Goal: Task Accomplishment & Management: Complete application form

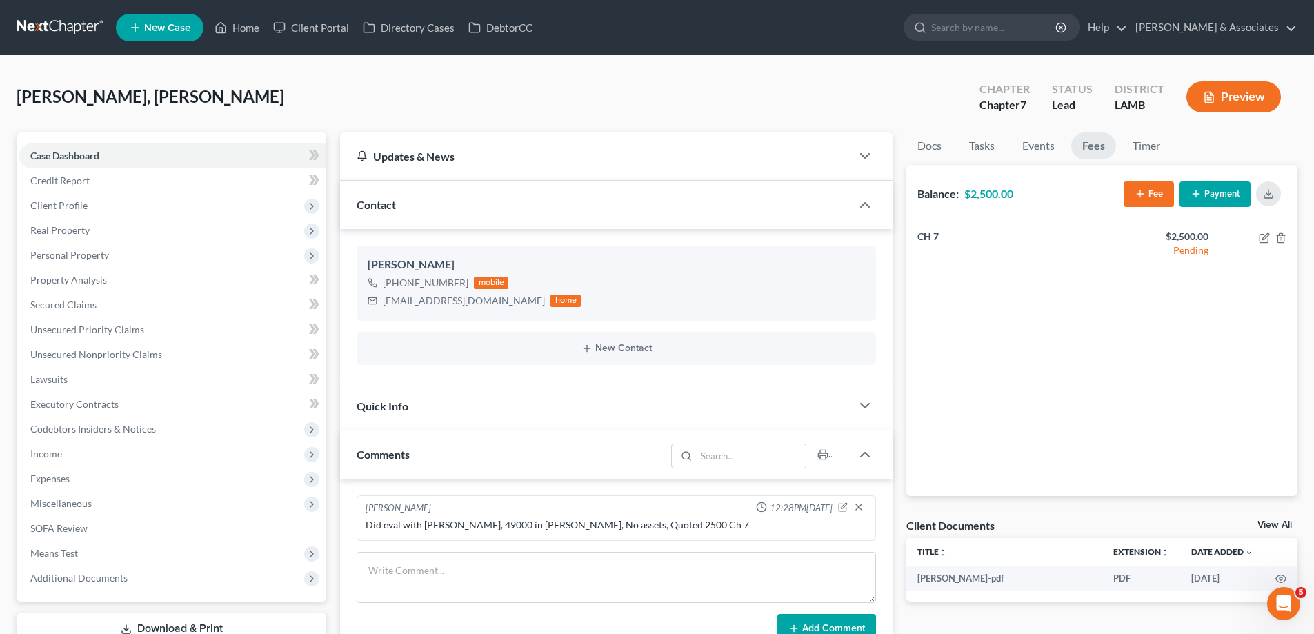
click at [153, 23] on span "New Case" at bounding box center [167, 28] width 46 height 10
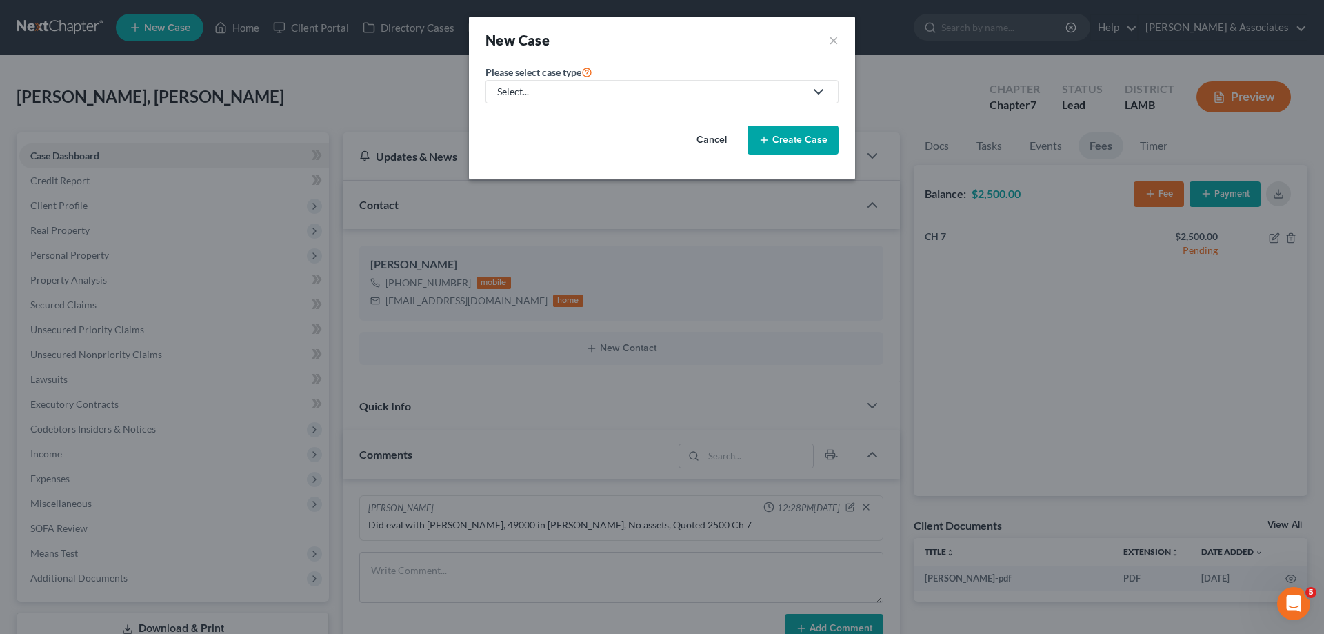
click at [645, 99] on link "Select..." at bounding box center [662, 91] width 353 height 23
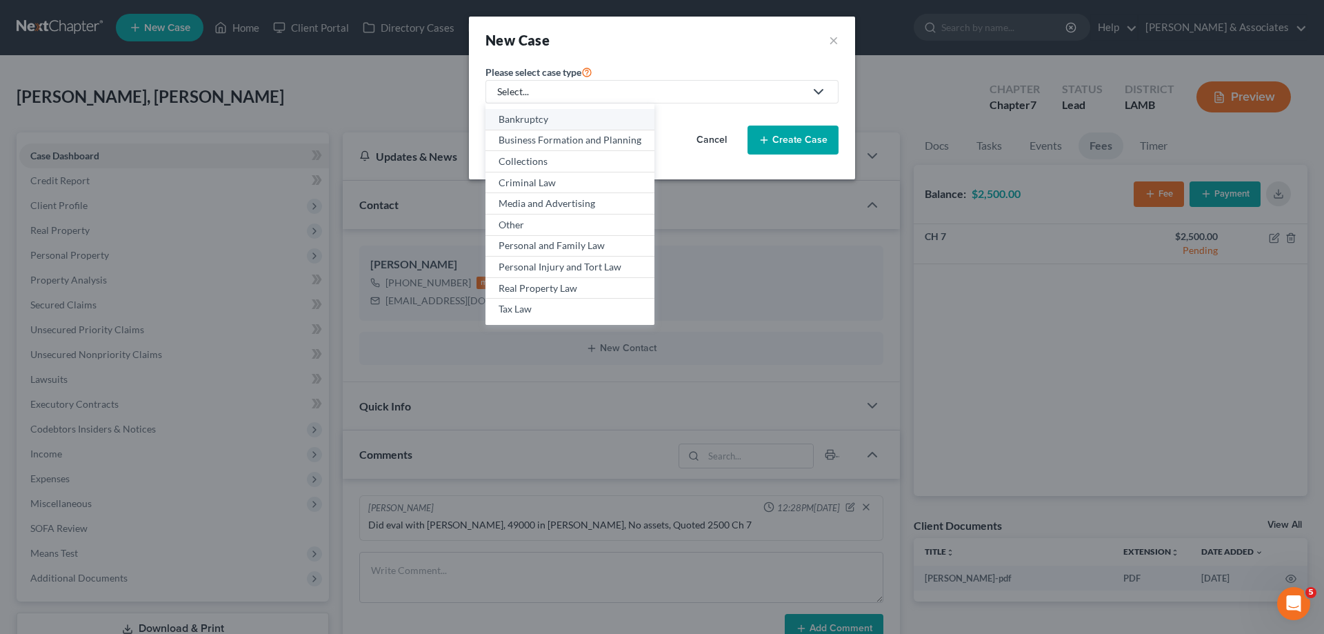
click at [563, 119] on div "Bankruptcy" at bounding box center [570, 119] width 143 height 14
select select "35"
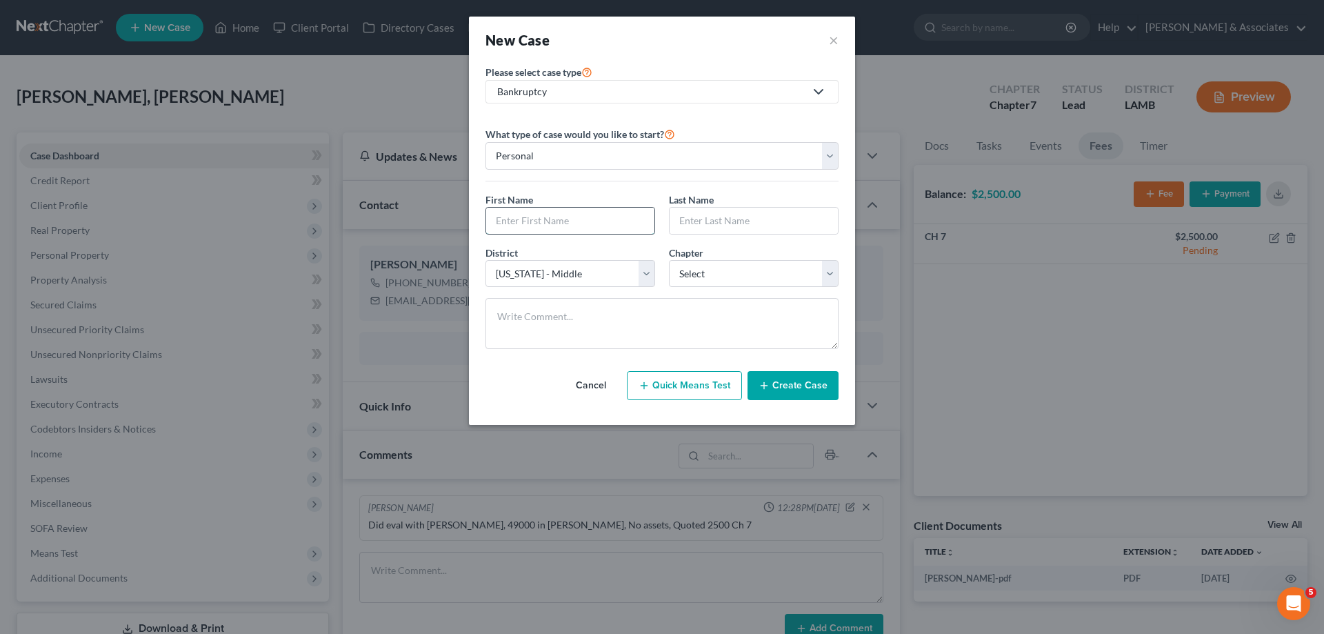
drag, startPoint x: 567, startPoint y: 223, endPoint x: 576, endPoint y: 222, distance: 9.0
click at [568, 223] on input "text" at bounding box center [570, 221] width 168 height 26
type input "[PERSON_NAME]"
select select "0"
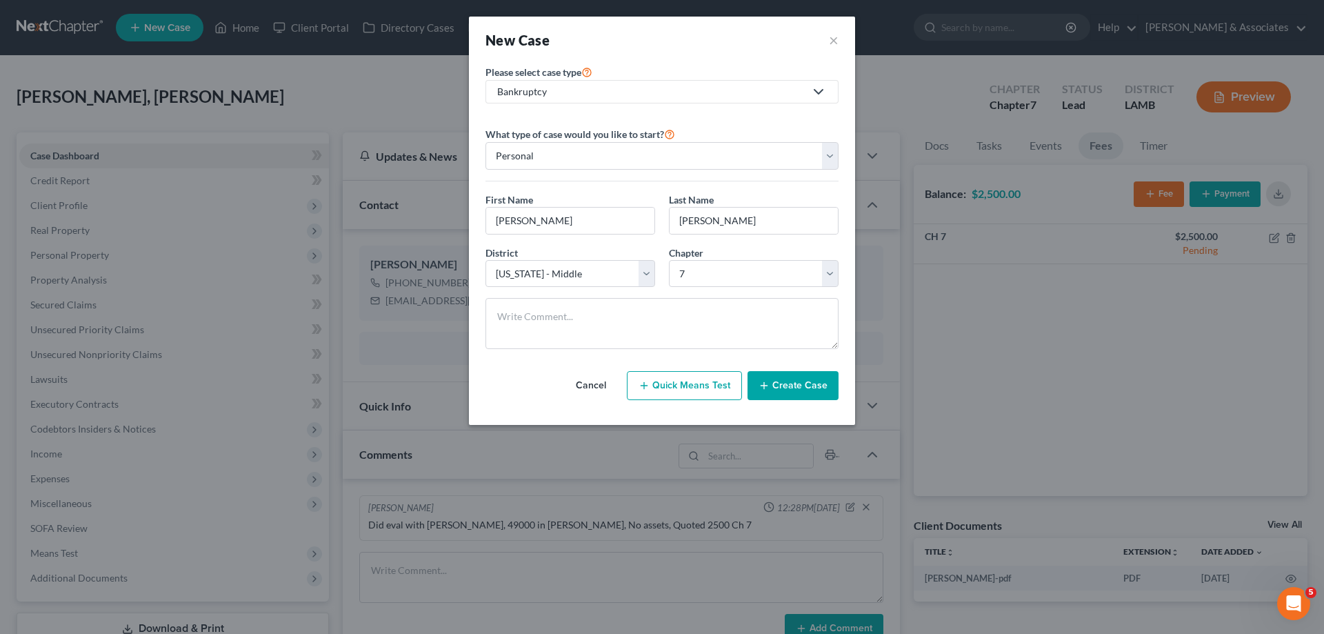
click at [799, 376] on button "Create Case" at bounding box center [793, 385] width 91 height 29
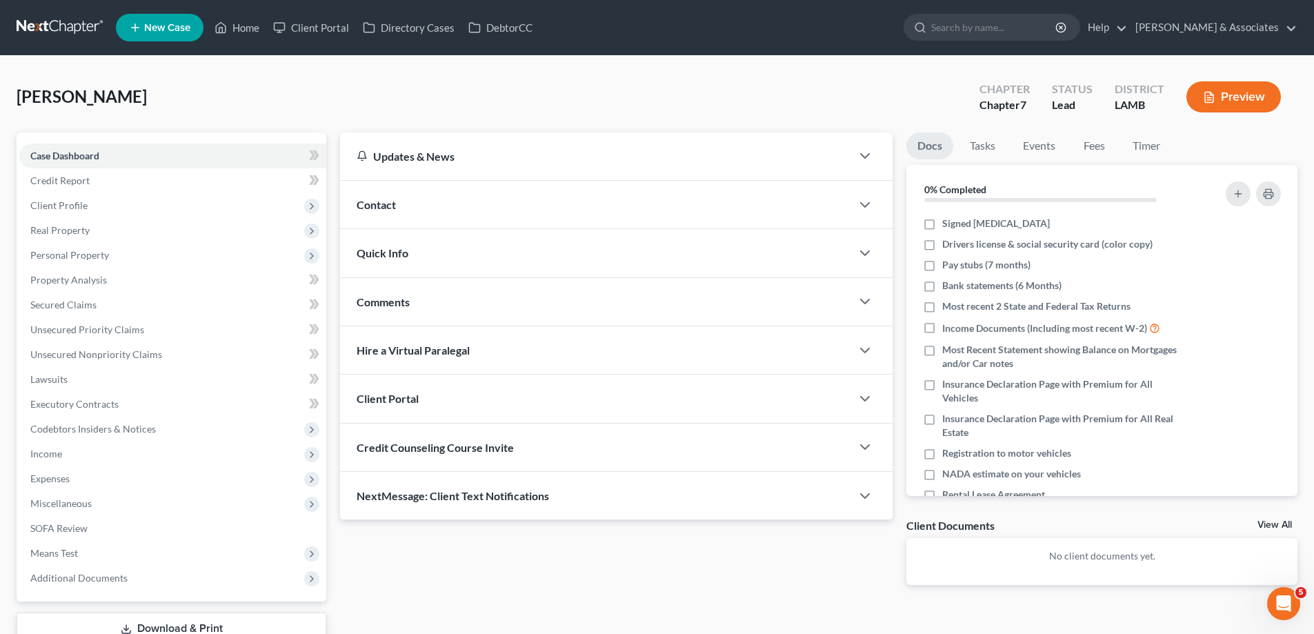
click at [623, 199] on div "Contact" at bounding box center [595, 205] width 511 height 48
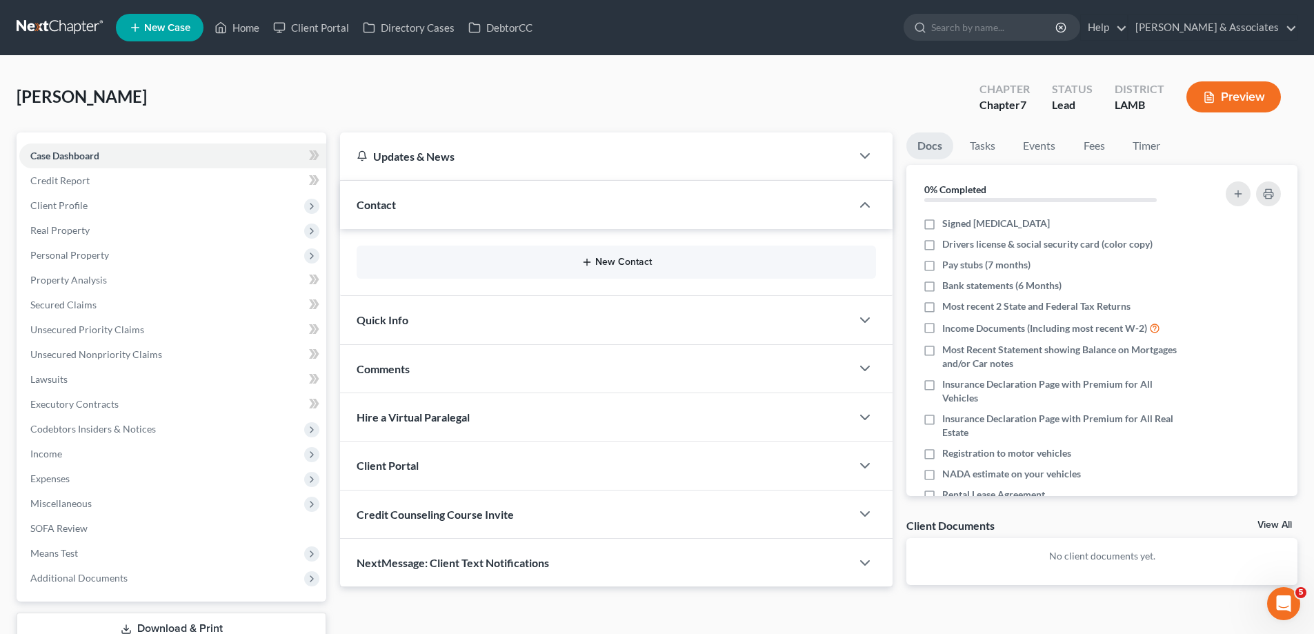
click at [644, 263] on button "New Contact" at bounding box center [616, 262] width 497 height 11
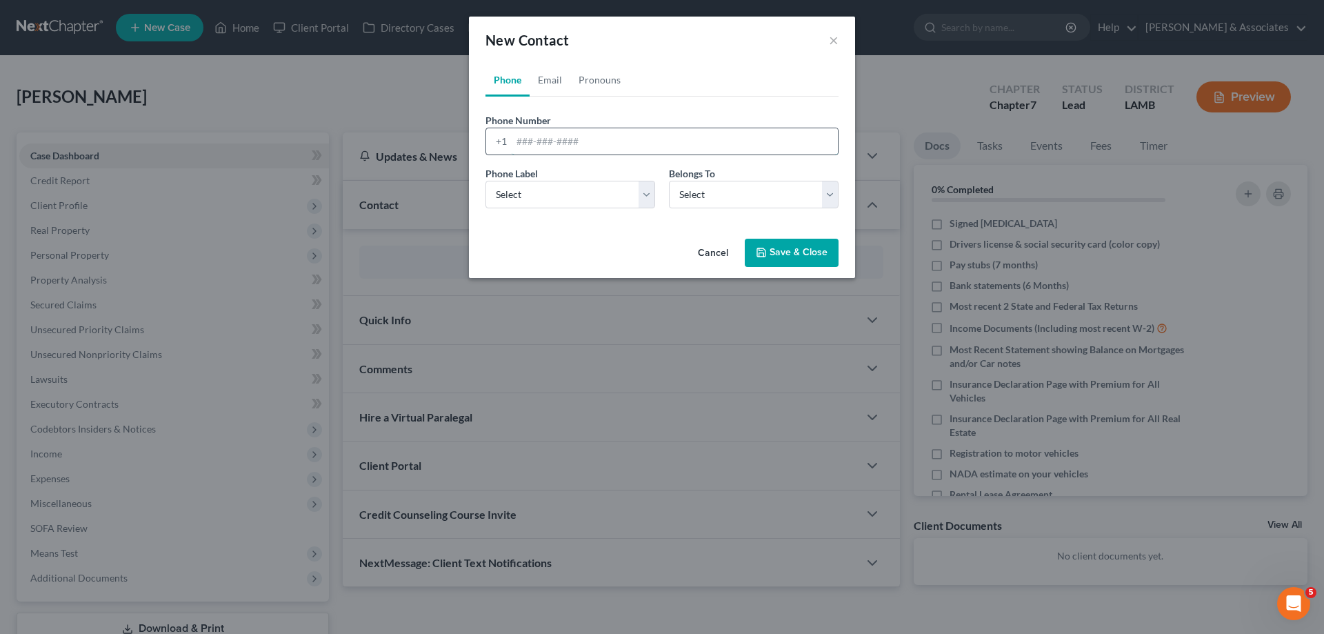
click at [604, 143] on input "tel" at bounding box center [675, 141] width 326 height 26
paste input "[PHONE_NUMBER]"
type input "[PHONE_NUMBER]"
drag, startPoint x: 559, startPoint y: 200, endPoint x: 556, endPoint y: 208, distance: 8.3
click at [559, 200] on select "Select Mobile Home Work Other" at bounding box center [571, 195] width 170 height 28
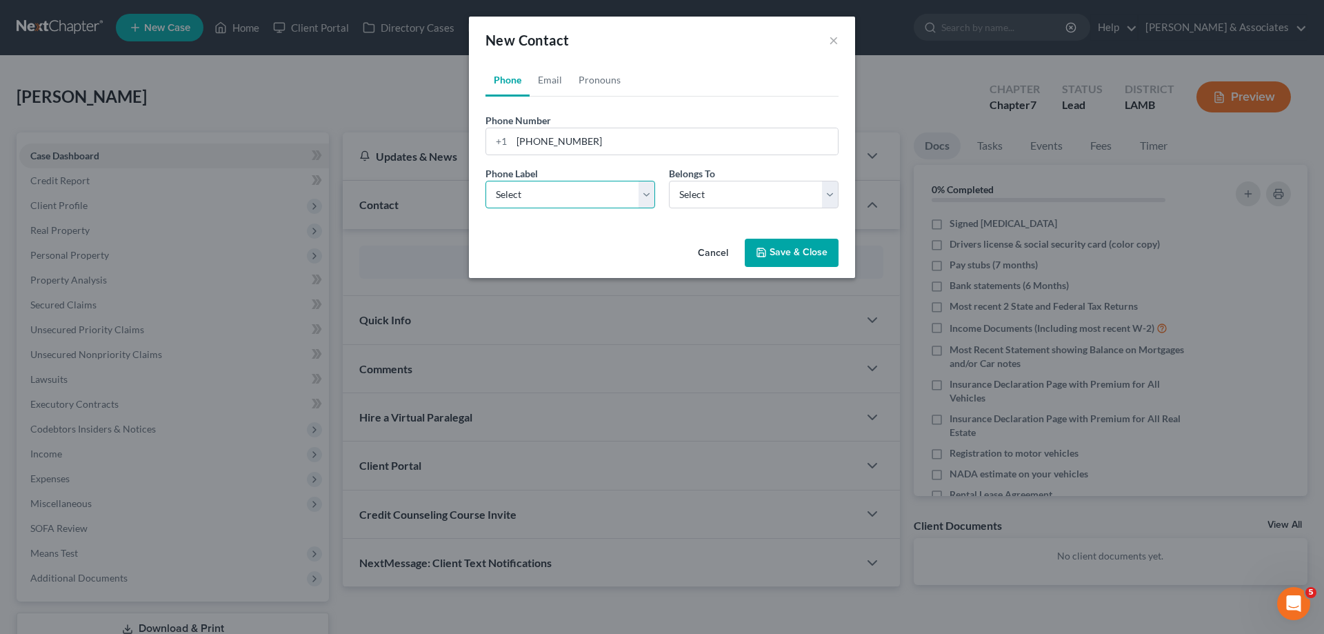
select select "0"
click at [486, 181] on select "Select Mobile Home Work Other" at bounding box center [571, 195] width 170 height 28
click at [737, 195] on select "Select Client Other" at bounding box center [754, 195] width 170 height 28
select select "0"
click at [669, 181] on select "Select Client Other" at bounding box center [754, 195] width 170 height 28
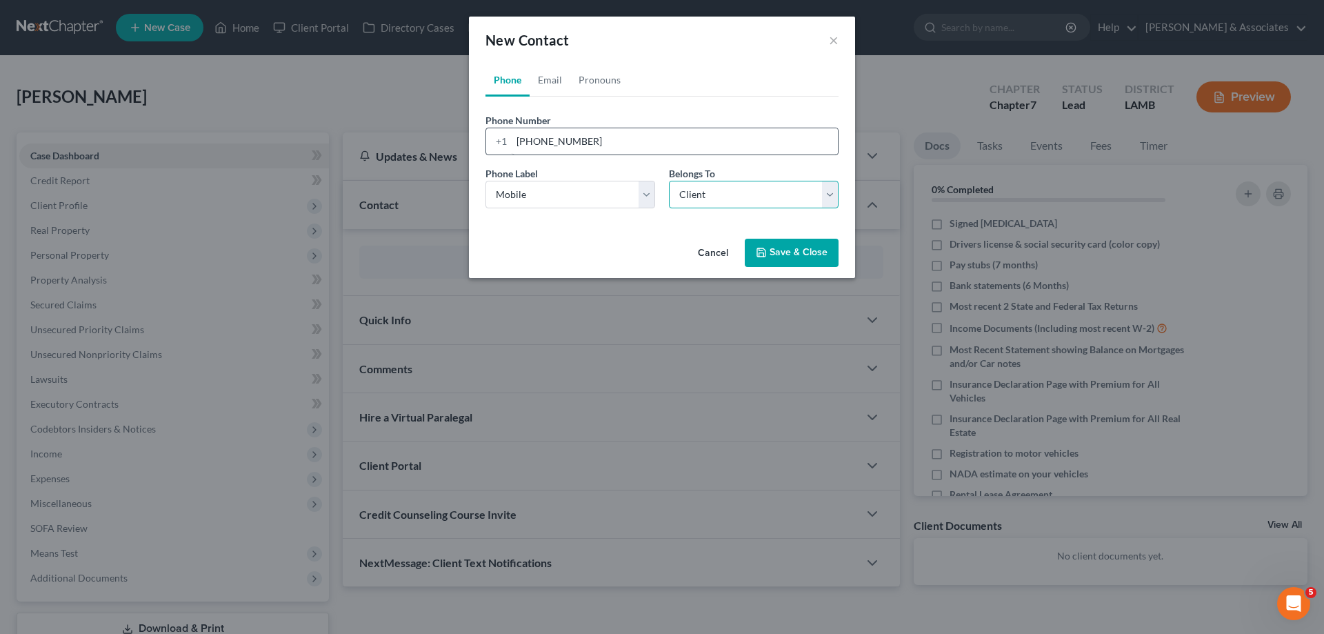
select select "0"
click at [546, 86] on link "Email" at bounding box center [550, 79] width 41 height 33
click at [597, 146] on input "email" at bounding box center [675, 141] width 326 height 26
paste input "[EMAIL_ADDRESS][DOMAIN_NAME]"
type input "[EMAIL_ADDRESS][DOMAIN_NAME]"
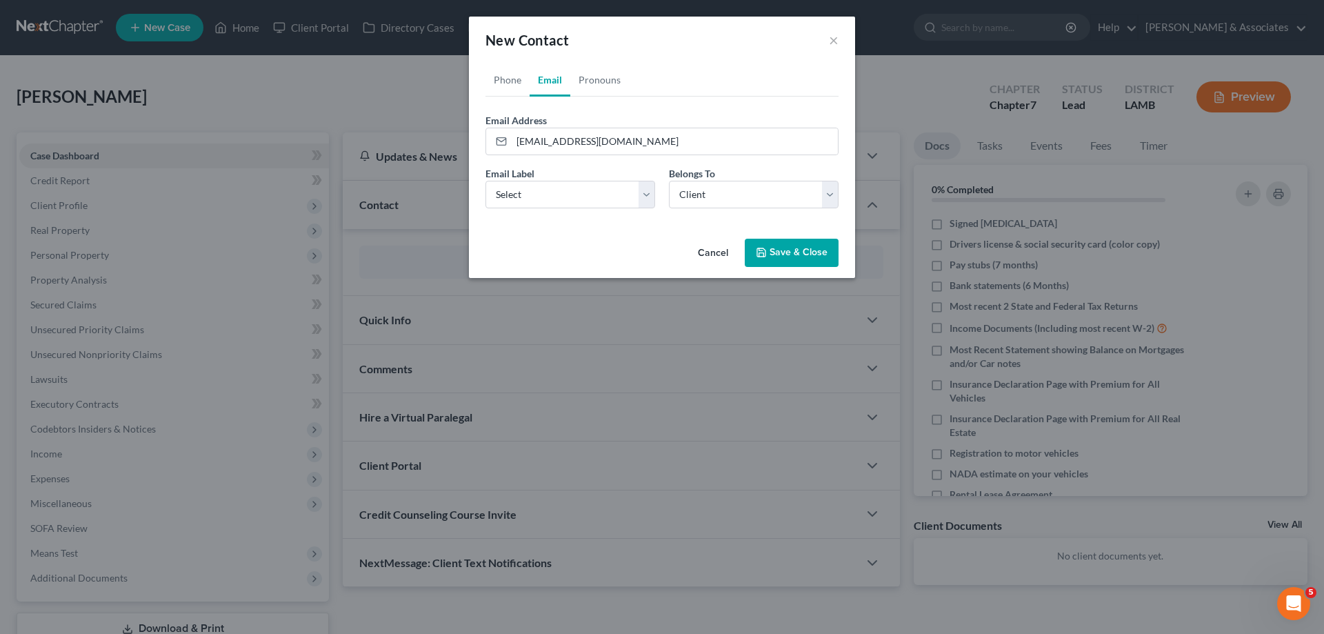
click at [813, 257] on button "Save & Close" at bounding box center [792, 253] width 94 height 29
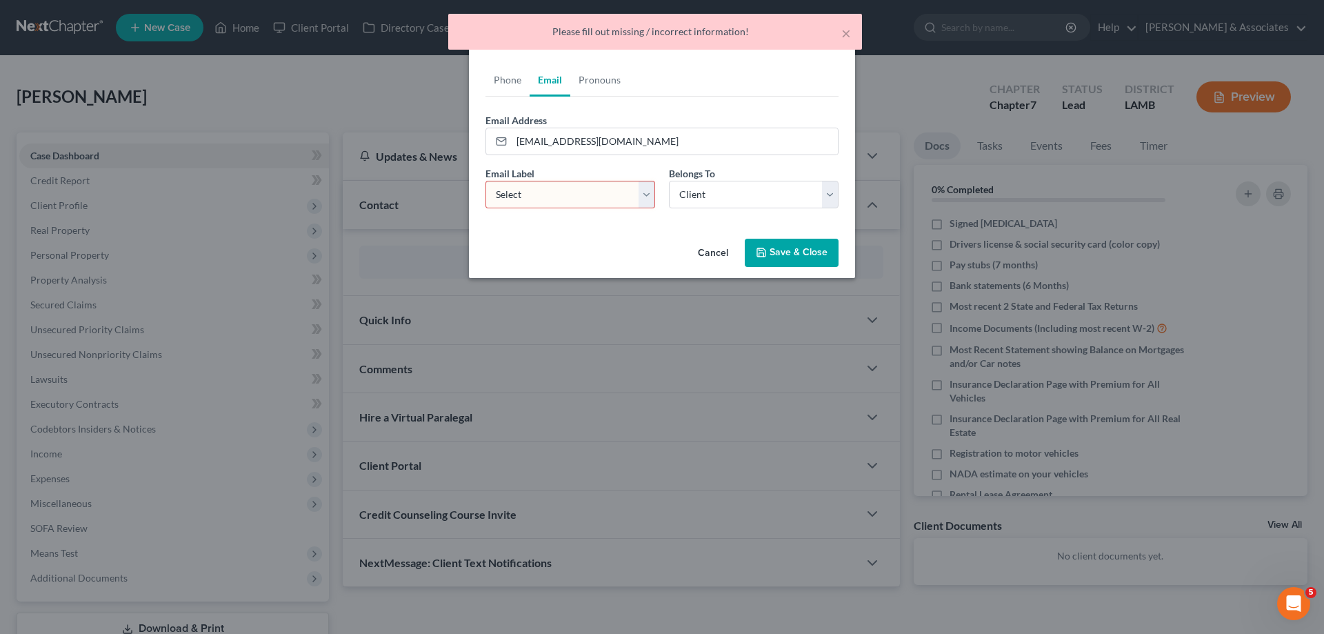
click at [635, 201] on select "Select Home Work Other" at bounding box center [571, 195] width 170 height 28
select select "0"
click at [486, 181] on select "Select Home Work Other" at bounding box center [571, 195] width 170 height 28
click at [757, 196] on select "Select Client Other" at bounding box center [754, 195] width 170 height 28
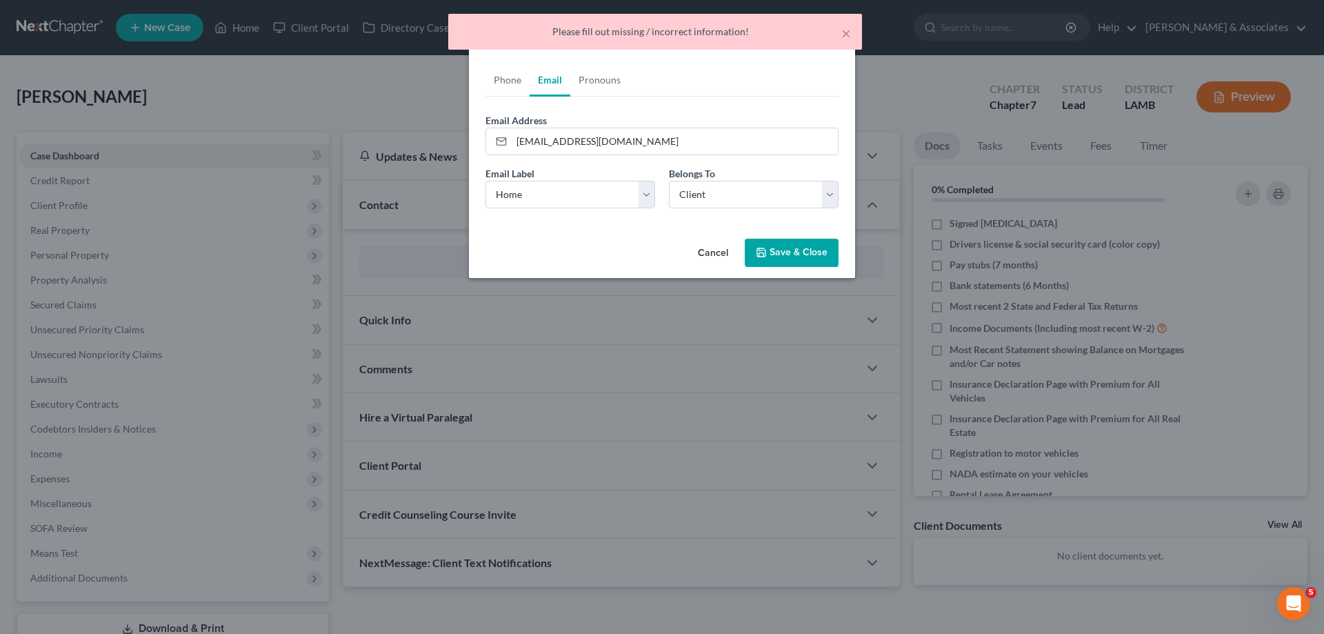
click at [804, 255] on button "Save & Close" at bounding box center [792, 253] width 94 height 29
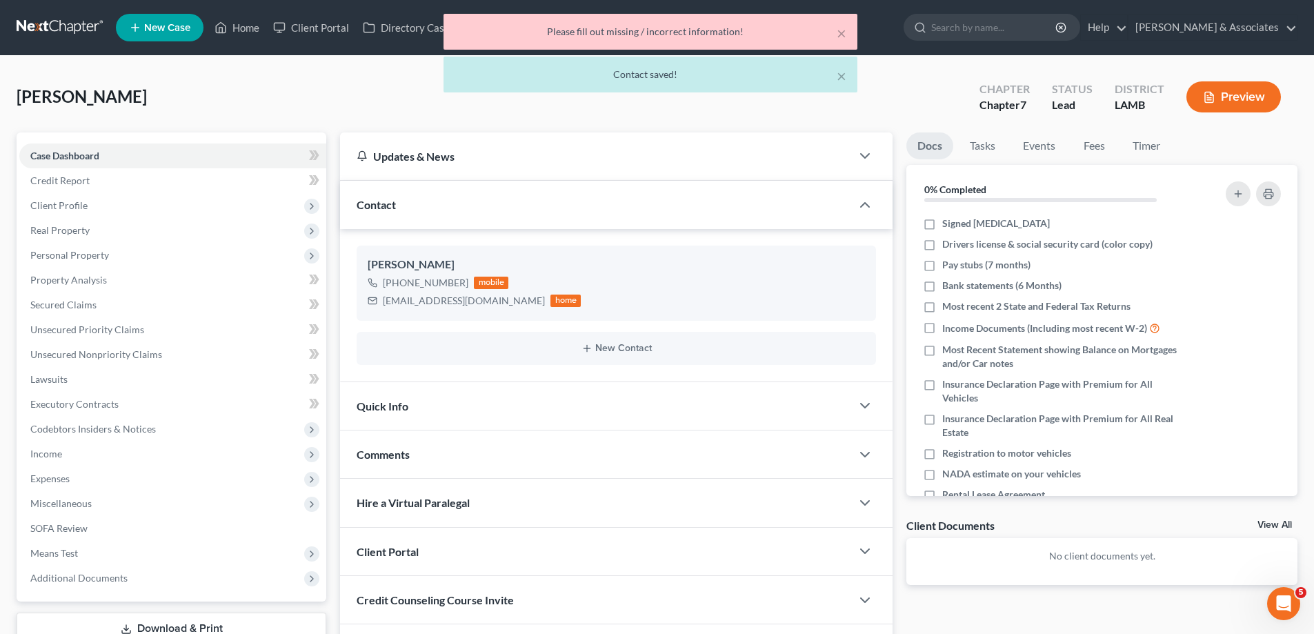
click at [543, 465] on div "Comments" at bounding box center [595, 454] width 511 height 48
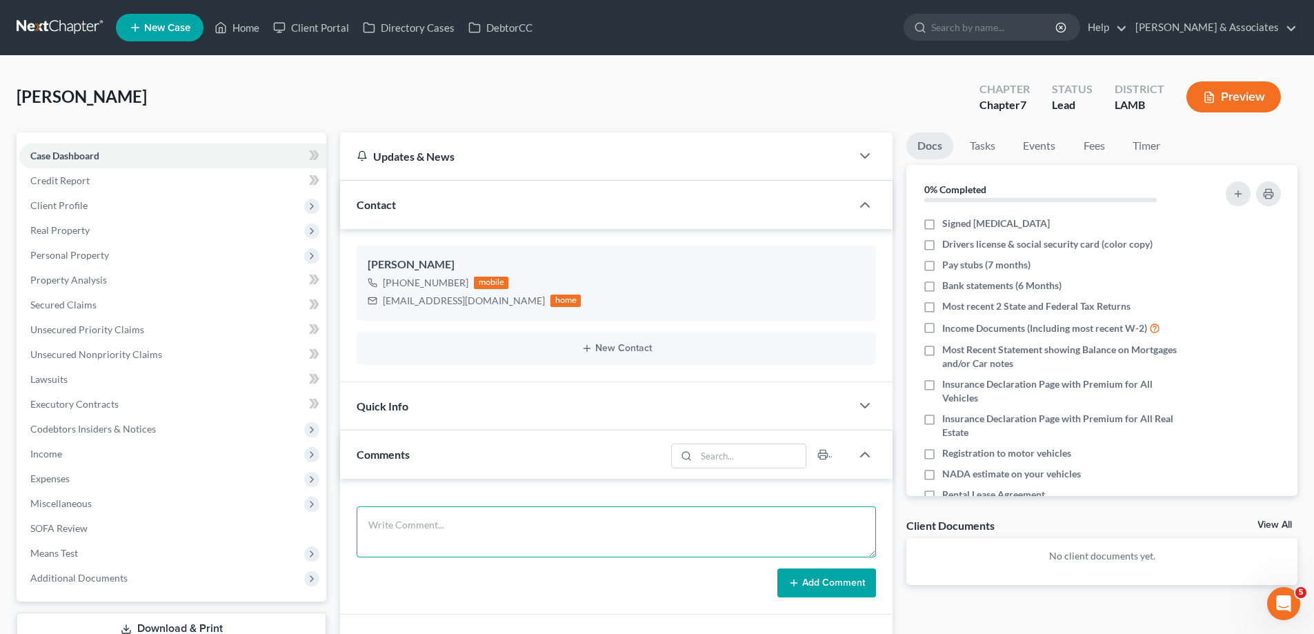
click at [424, 527] on textarea at bounding box center [616, 531] width 519 height 51
paste textarea "Did eval with [PERSON_NAME], 19500 in [PERSON_NAME] 3000 in taxes Has a 2015 Ta…"
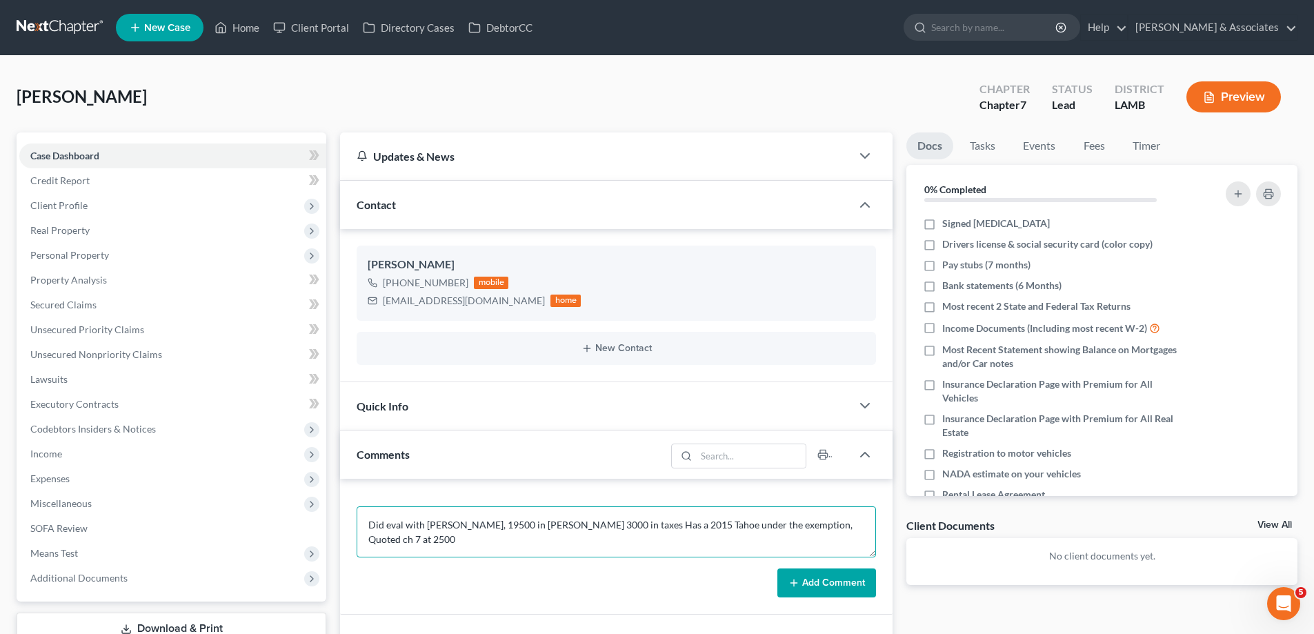
type textarea "Did eval with [PERSON_NAME], 19500 in [PERSON_NAME] 3000 in taxes Has a 2015 Ta…"
click at [836, 580] on button "Add Comment" at bounding box center [826, 582] width 99 height 29
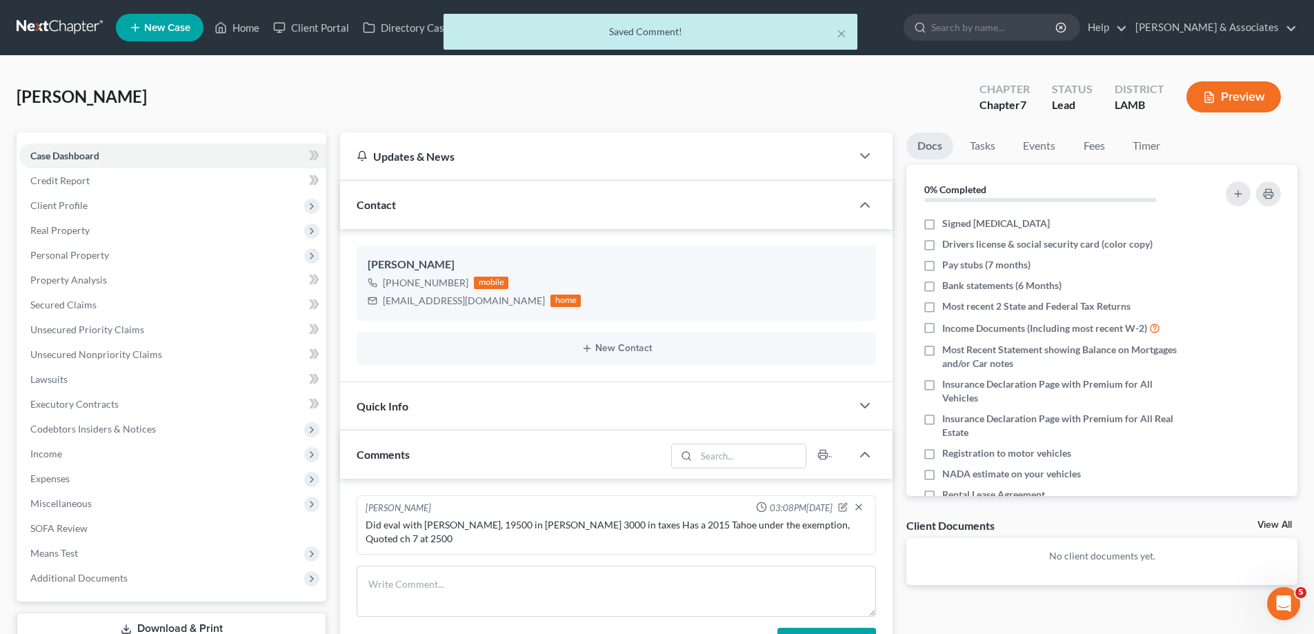
click at [1281, 518] on div "Client Documents View All" at bounding box center [1101, 528] width 391 height 20
click at [1279, 521] on link "View All" at bounding box center [1274, 525] width 34 height 10
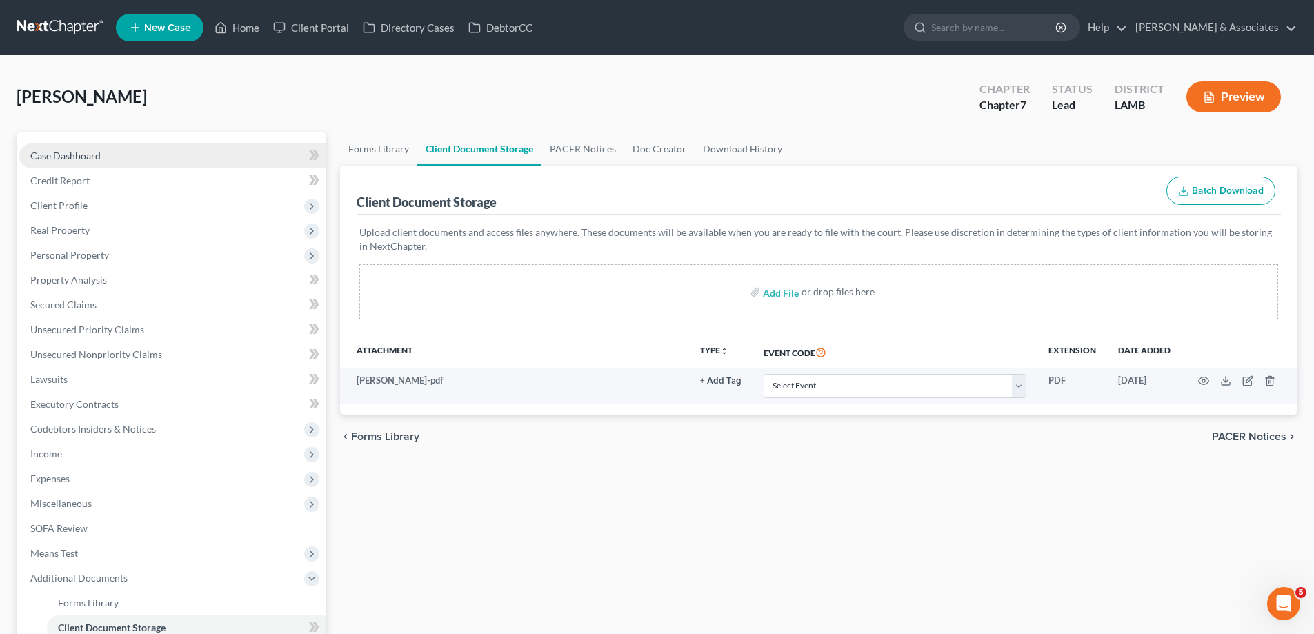
click at [86, 155] on span "Case Dashboard" at bounding box center [65, 156] width 70 height 12
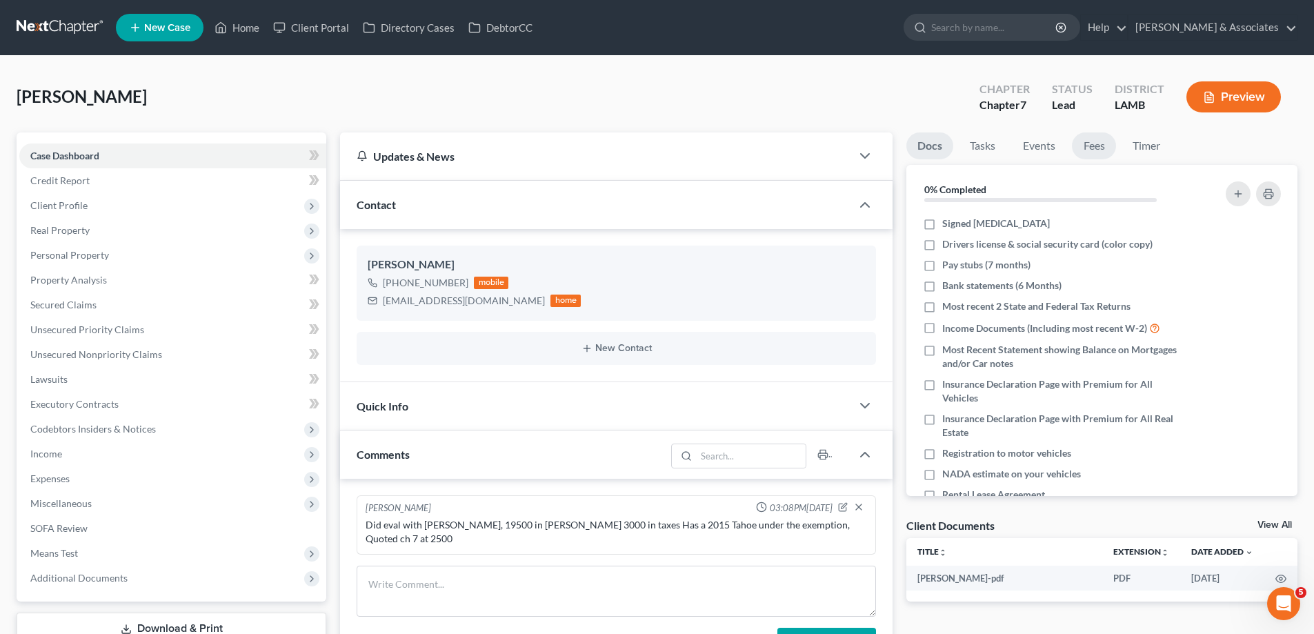
click at [1102, 143] on link "Fees" at bounding box center [1094, 145] width 44 height 27
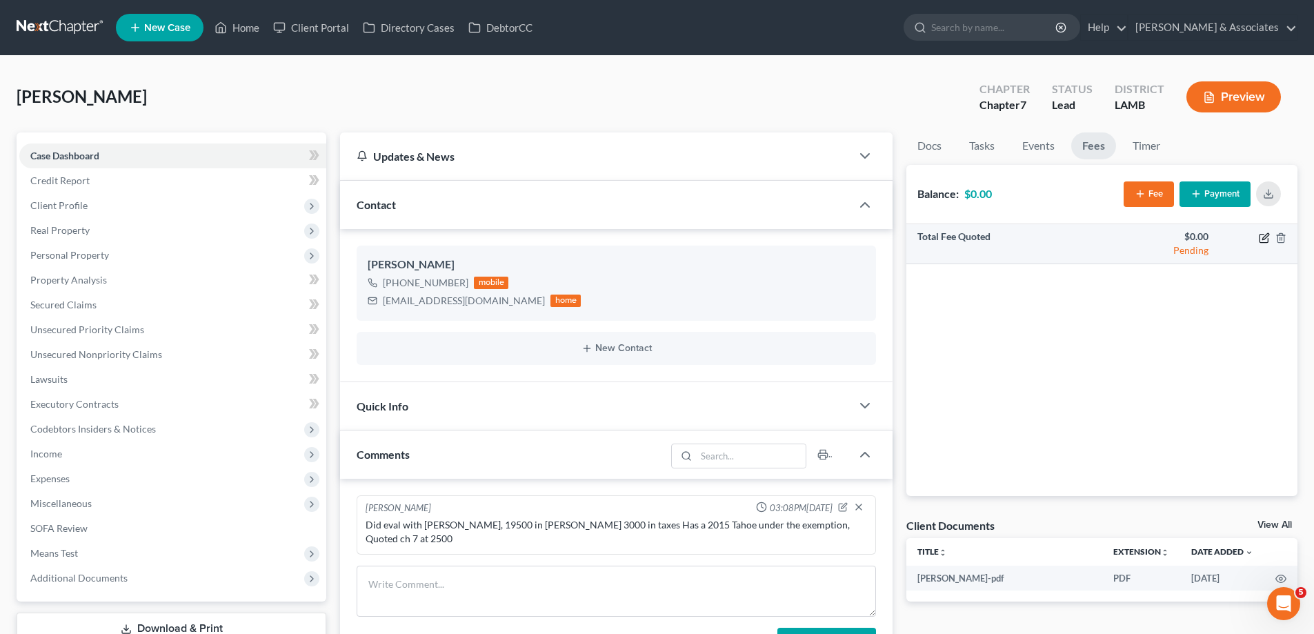
click at [1266, 236] on icon "button" at bounding box center [1264, 237] width 11 height 11
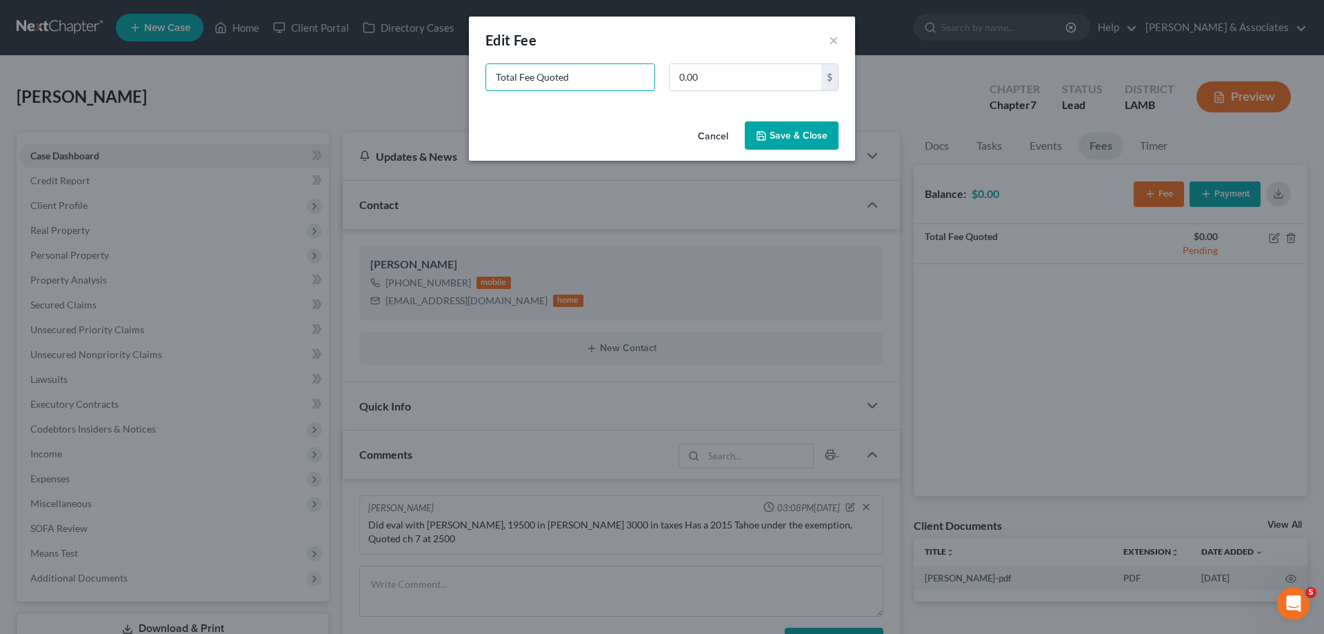
drag, startPoint x: 185, startPoint y: 88, endPoint x: 68, endPoint y: 69, distance: 118.0
click at [132, 81] on div "New Fee Edit Fee × Total Fee Quoted 0.00 $ Cancel Save & Close" at bounding box center [662, 317] width 1324 height 634
type input "ch 7"
type input "2,500"
click at [815, 143] on button "Save & Close" at bounding box center [792, 135] width 94 height 29
